Goal: Task Accomplishment & Management: Complete application form

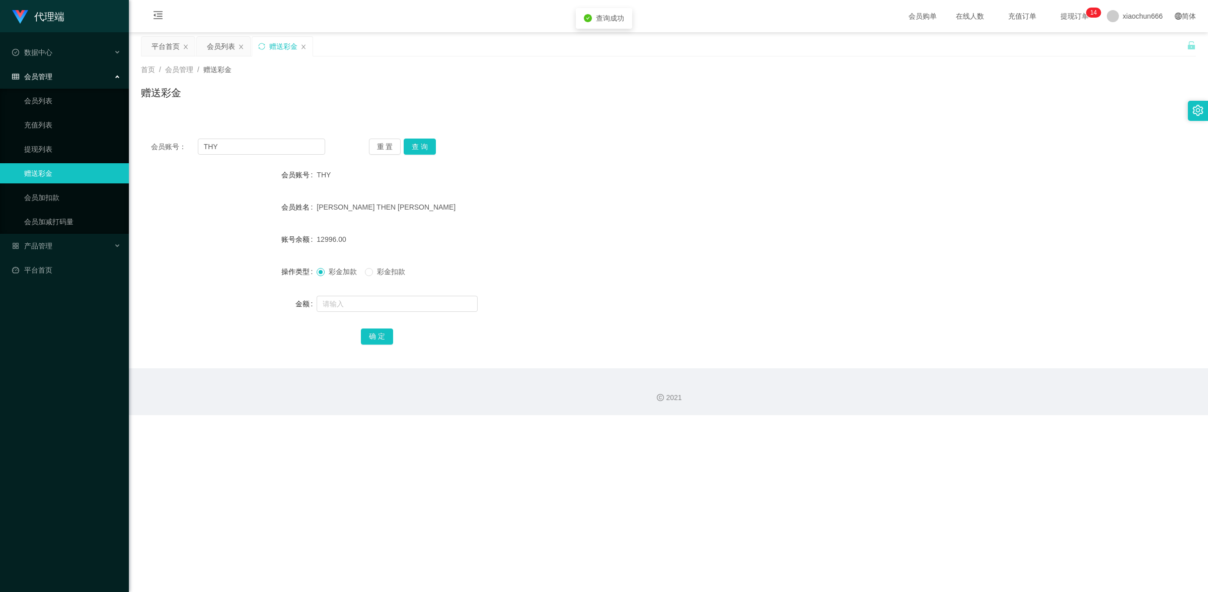
click at [380, 299] on input "text" at bounding box center [397, 304] width 161 height 16
type input "56"
click at [381, 336] on button "确 定" at bounding box center [377, 336] width 32 height 16
click at [386, 312] on div at bounding box center [625, 303] width 616 height 20
click at [379, 308] on input "text" at bounding box center [397, 304] width 161 height 16
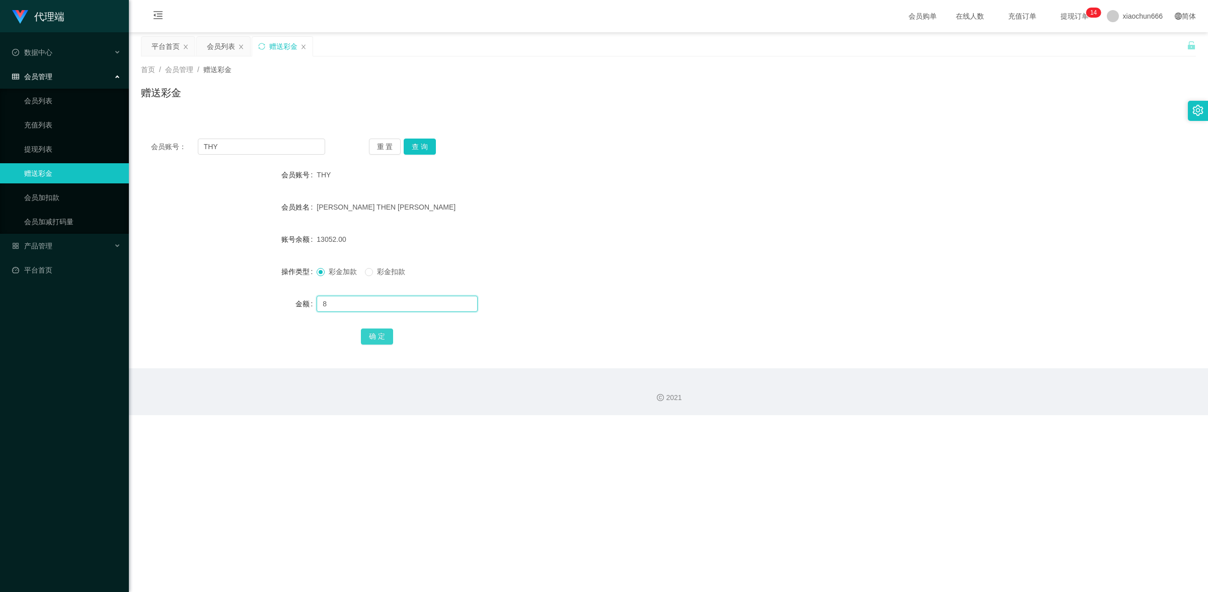
type input "8"
click at [376, 342] on button "确 定" at bounding box center [377, 336] width 32 height 16
click at [368, 308] on input "text" at bounding box center [397, 304] width 161 height 16
type input "8"
click at [368, 340] on button "确 定" at bounding box center [377, 336] width 32 height 16
